Goal: Information Seeking & Learning: Learn about a topic

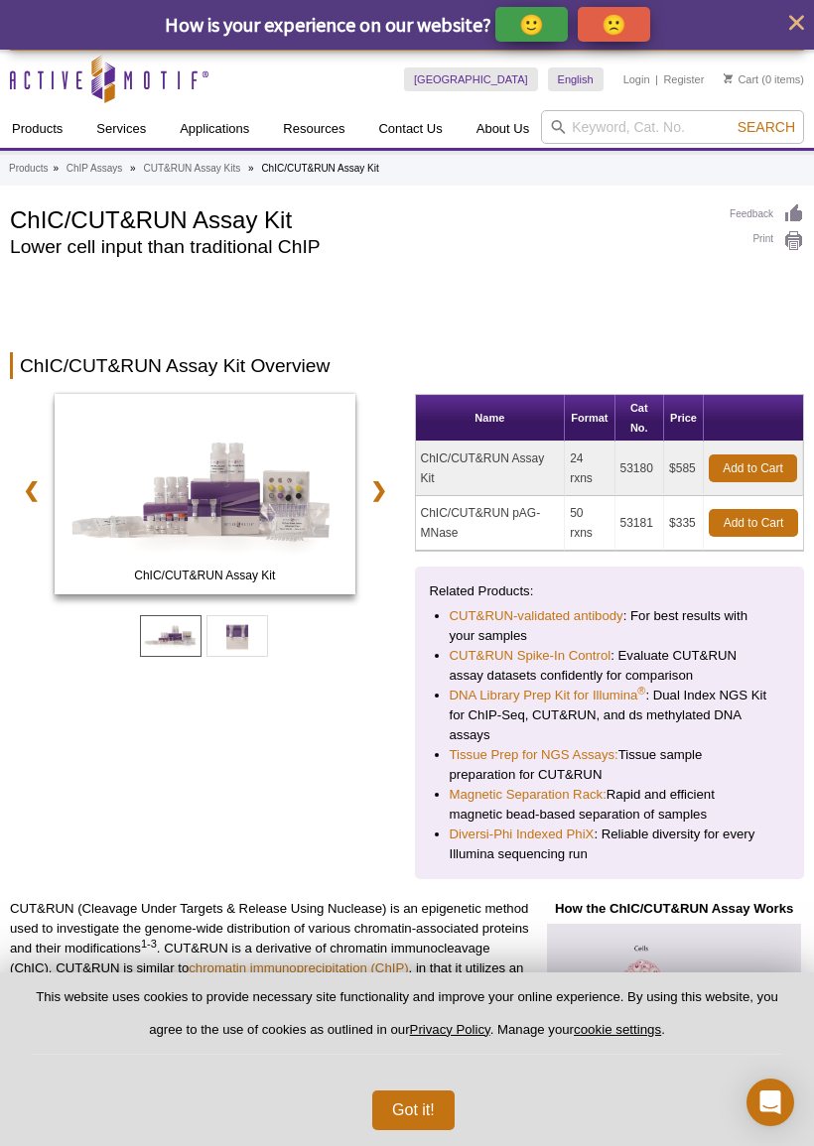
scroll to position [4763, 0]
